Goal: Task Accomplishment & Management: Manage account settings

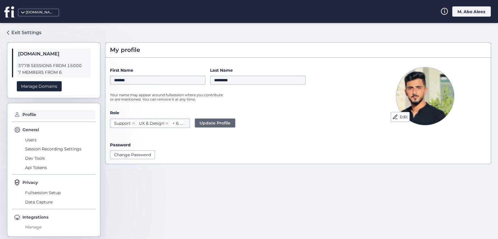
click at [34, 230] on span "Manage" at bounding box center [60, 227] width 72 height 9
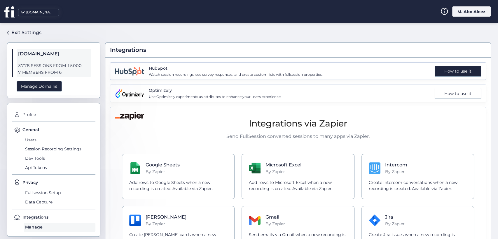
click at [452, 74] on div "How to use it" at bounding box center [458, 71] width 46 height 11
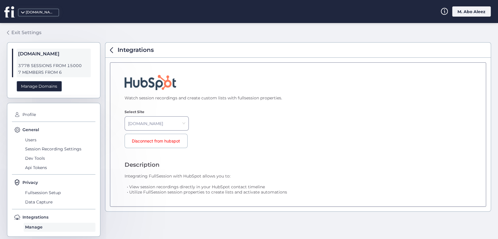
click at [19, 34] on div "Exit Settings" at bounding box center [26, 32] width 30 height 7
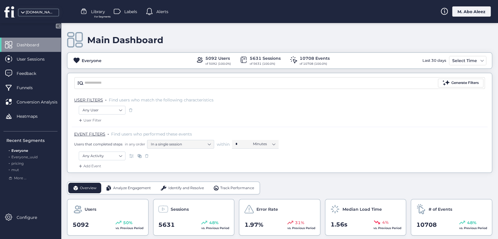
click at [466, 14] on div "M. Abo Aleez" at bounding box center [472, 11] width 39 height 10
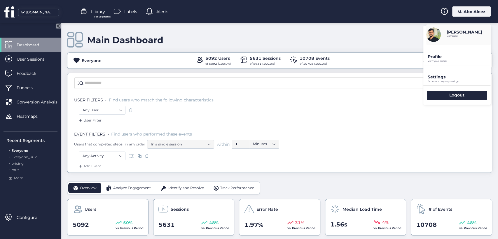
click at [439, 80] on p "Account company settings" at bounding box center [459, 81] width 63 height 3
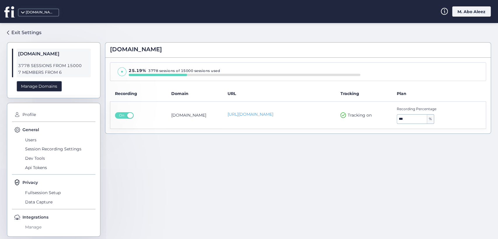
click at [34, 223] on span "Manage" at bounding box center [60, 227] width 72 height 9
